Goal: Find specific page/section

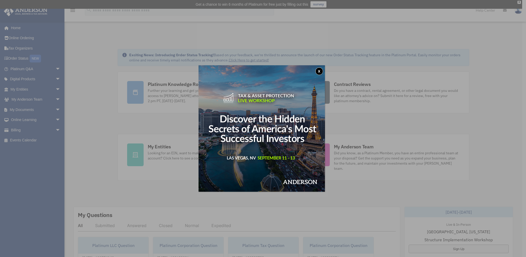
click at [25, 90] on div "x" at bounding box center [263, 128] width 526 height 257
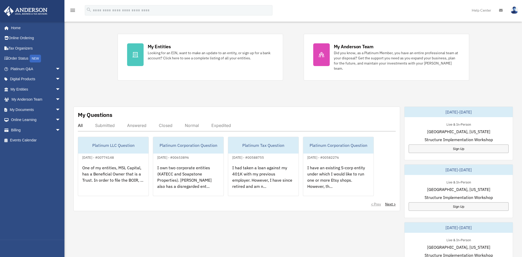
scroll to position [103, 0]
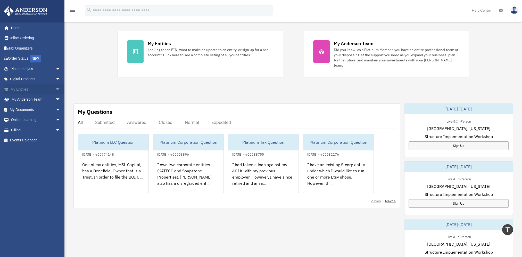
click at [55, 89] on span "arrow_drop_down" at bounding box center [60, 89] width 10 height 11
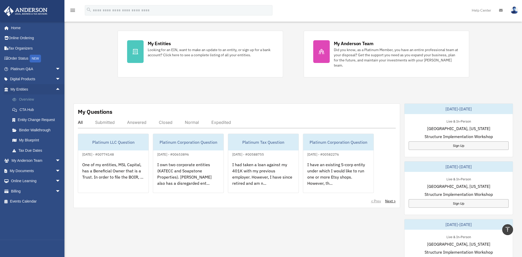
click at [29, 100] on link "Overview" at bounding box center [37, 99] width 61 height 10
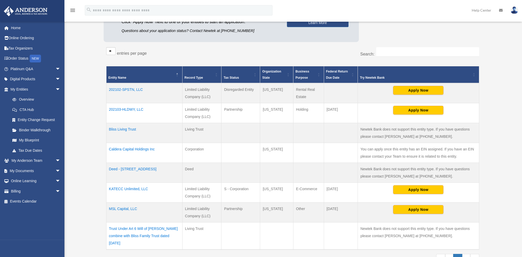
scroll to position [103, 0]
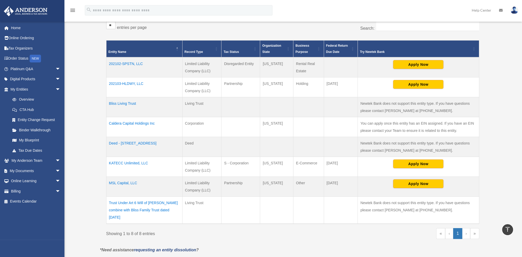
click at [124, 163] on td "KATECC Unlimited, LLC" at bounding box center [144, 167] width 76 height 20
